Goal: Task Accomplishment & Management: Use online tool/utility

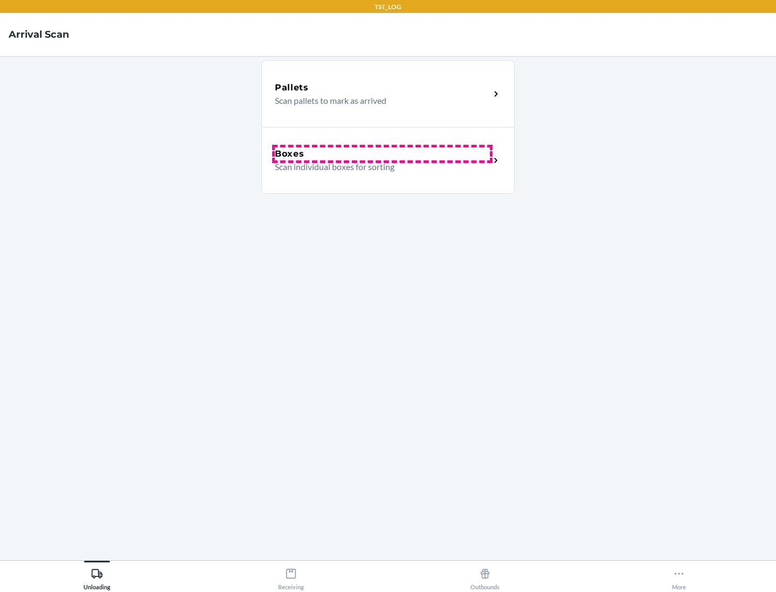
click at [382, 154] on div "Boxes" at bounding box center [382, 154] width 215 height 13
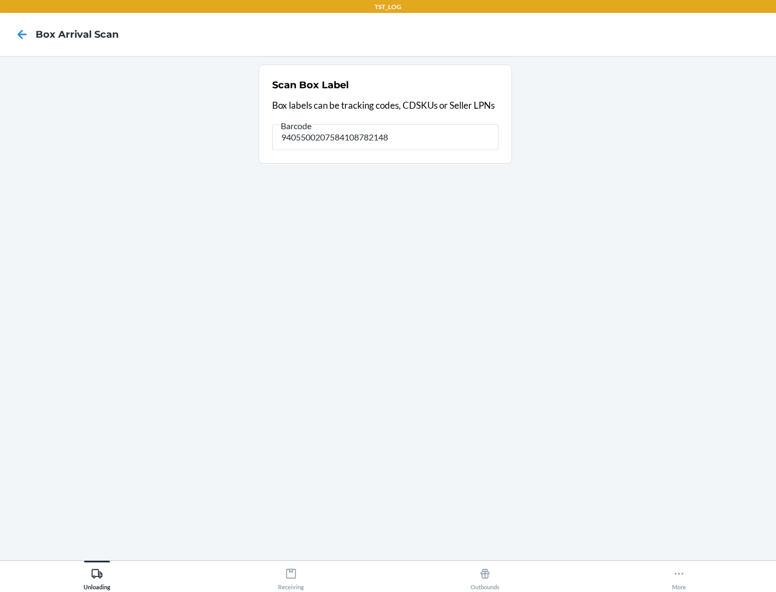
type input "9405500207584108782148"
